Goal: Find contact information: Obtain details needed to contact an individual or organization

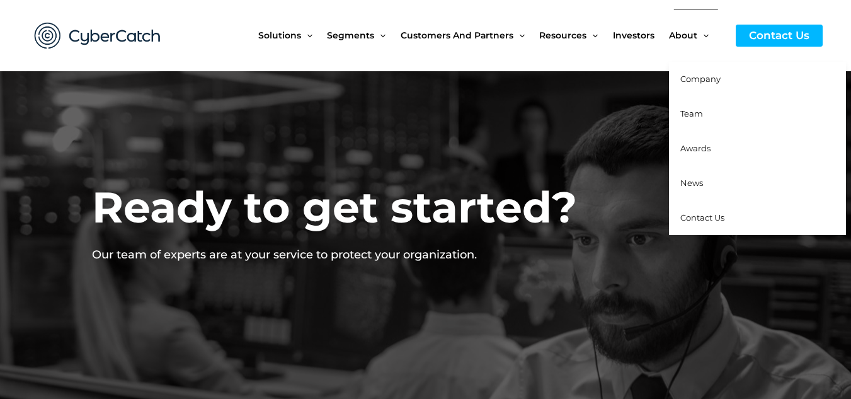
click at [685, 108] on span "Team" at bounding box center [691, 113] width 23 height 10
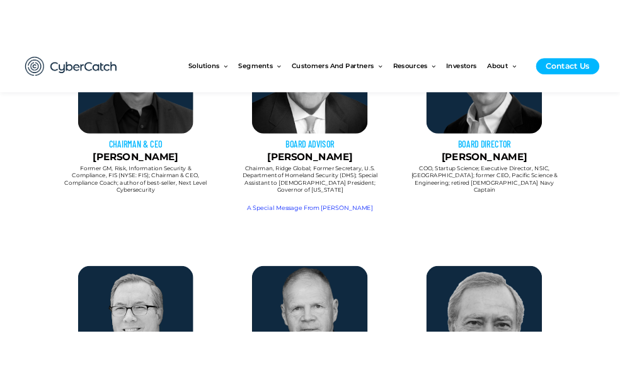
scroll to position [567, 0]
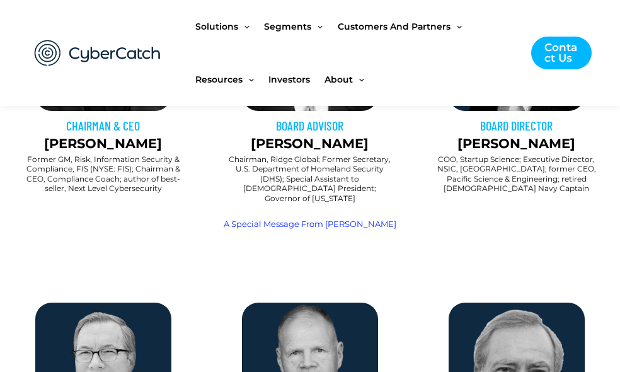
drag, startPoint x: 394, startPoint y: 234, endPoint x: 402, endPoint y: 234, distance: 8.2
click at [394, 234] on div "A Special Message From [PERSON_NAME]" at bounding box center [310, 231] width 194 height 30
drag, startPoint x: 356, startPoint y: 175, endPoint x: 402, endPoint y: 139, distance: 58.8
click at [356, 175] on h2 "Chairman, Ridge Global; Former Secretary, U.S. Department of Homeland Security …" at bounding box center [309, 178] width 169 height 49
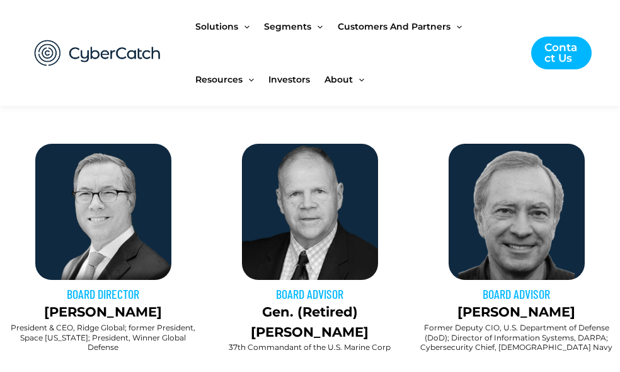
scroll to position [819, 0]
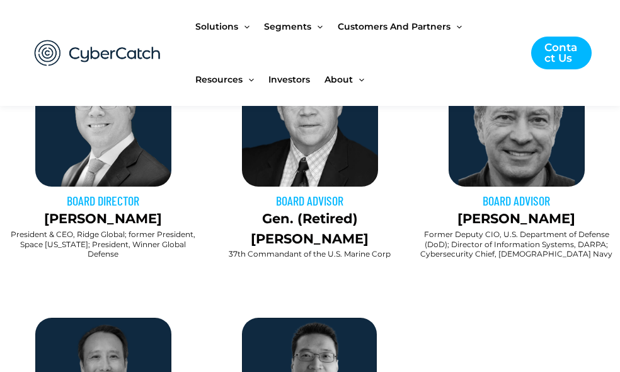
click at [220, 192] on h3 "BOARD ADVISOR" at bounding box center [310, 200] width 194 height 16
click at [145, 173] on img at bounding box center [103, 118] width 136 height 136
click at [166, 193] on h3 "BOARD DIRECTOR" at bounding box center [103, 200] width 194 height 16
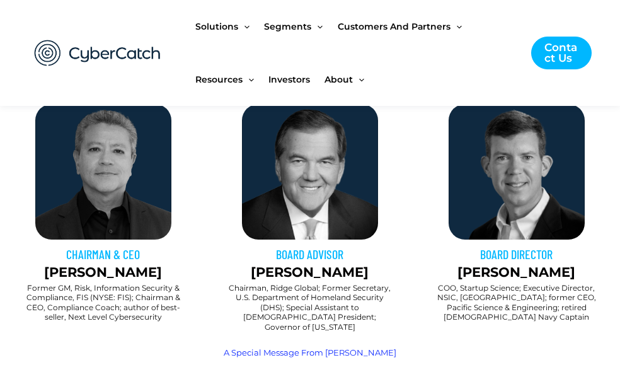
scroll to position [504, 0]
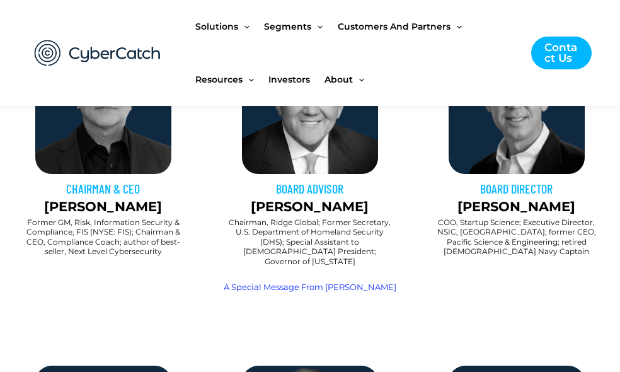
click at [180, 204] on p "[PERSON_NAME]" at bounding box center [103, 206] width 194 height 20
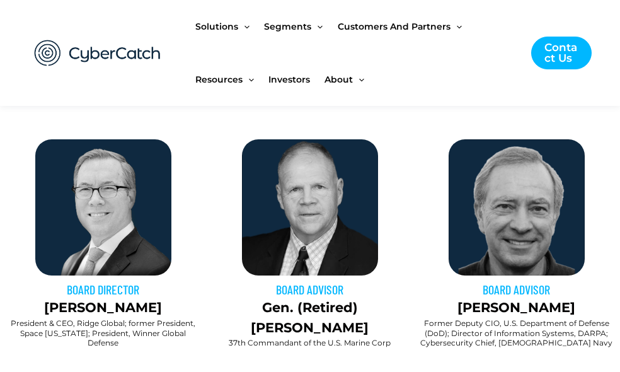
scroll to position [756, 0]
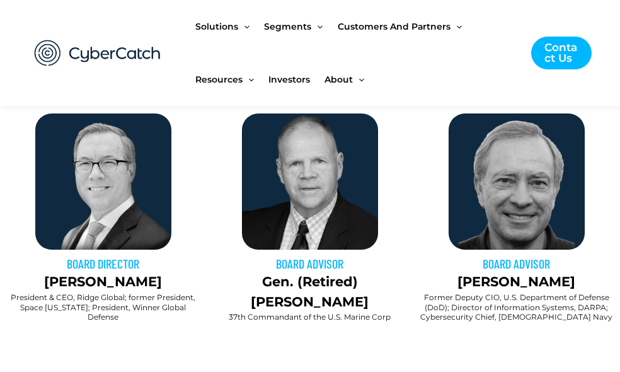
click at [198, 299] on h2 "President & CEO, Ridge Global; former President, Space [US_STATE]; President, W…" at bounding box center [103, 307] width 194 height 30
click at [182, 292] on h2 "President & CEO, Ridge Global; former President, Space [US_STATE]; President, W…" at bounding box center [103, 307] width 194 height 30
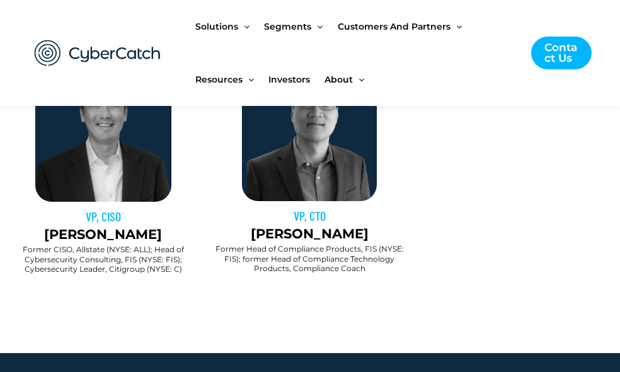
scroll to position [1008, 0]
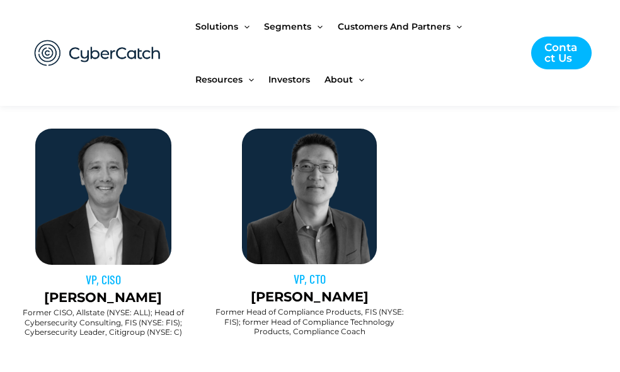
click at [225, 225] on div "VP, CTO [PERSON_NAME]" at bounding box center [309, 217] width 193 height 178
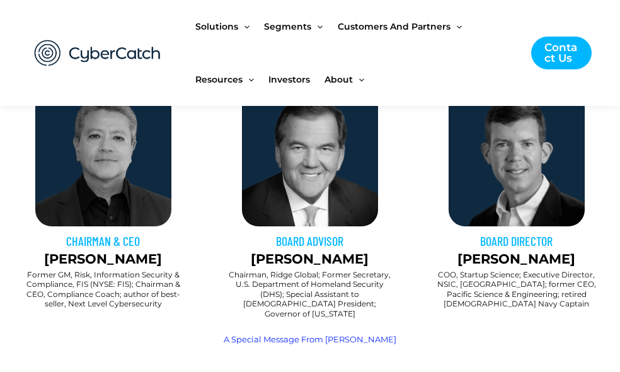
scroll to position [504, 0]
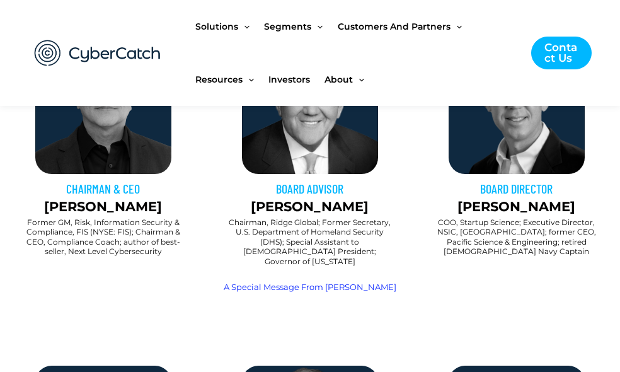
click at [189, 181] on h3 "CHAIRMAN & CEO" at bounding box center [103, 188] width 194 height 16
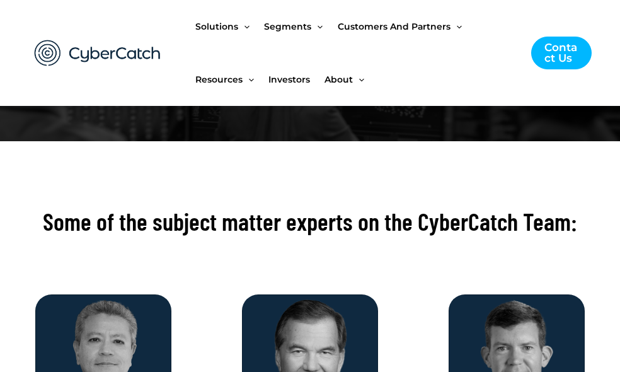
scroll to position [63, 0]
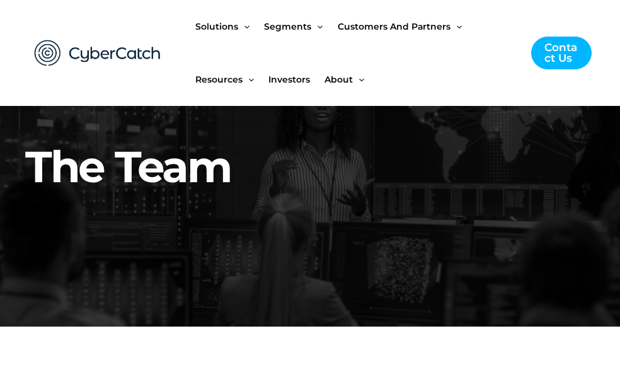
click at [40, 348] on div at bounding box center [309, 355] width 607 height 45
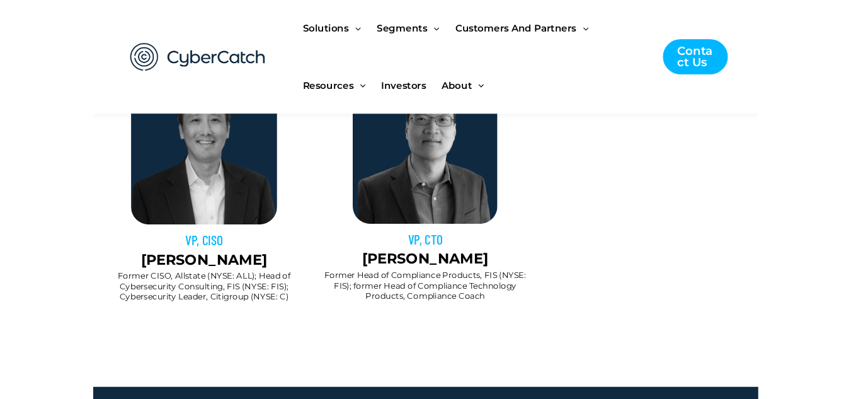
scroll to position [1071, 0]
